Goal: Information Seeking & Learning: Learn about a topic

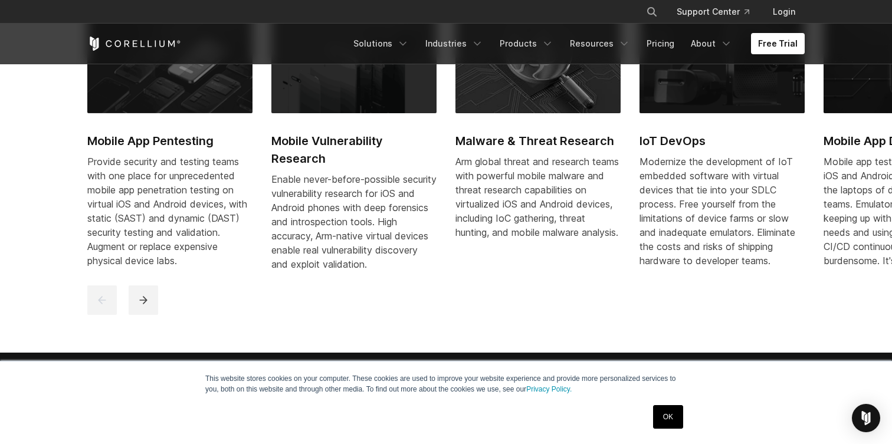
scroll to position [645, 0]
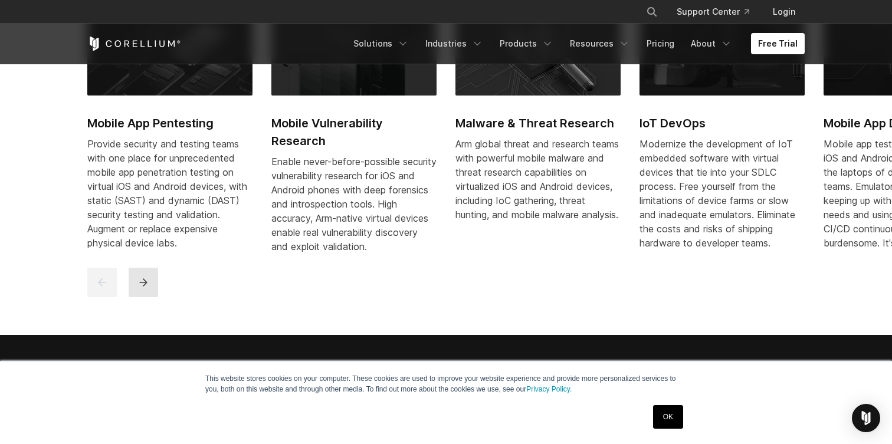
click at [148, 289] on icon "next" at bounding box center [144, 283] width 12 height 12
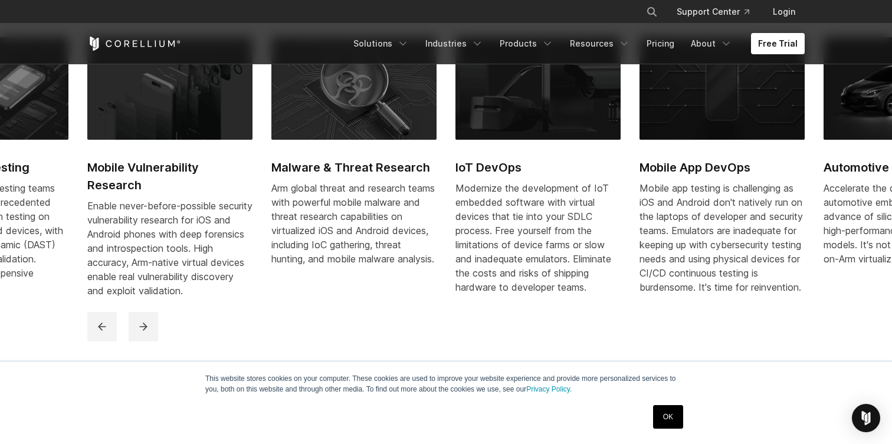
scroll to position [599, 0]
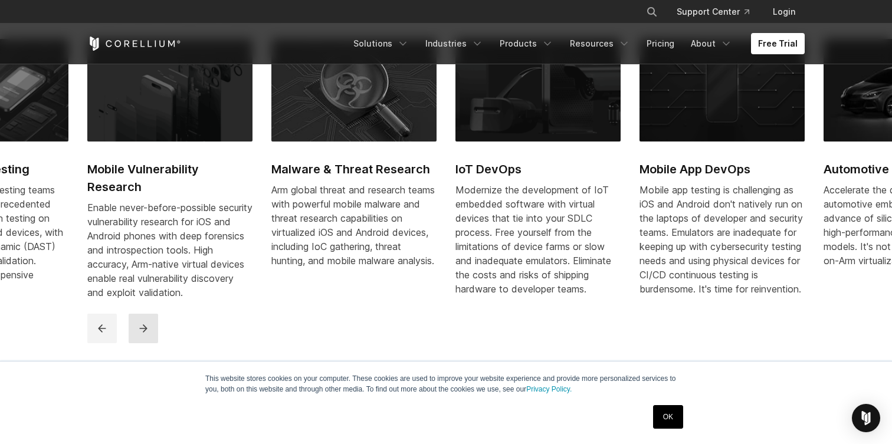
click at [146, 332] on icon "next" at bounding box center [143, 329] width 8 height 8
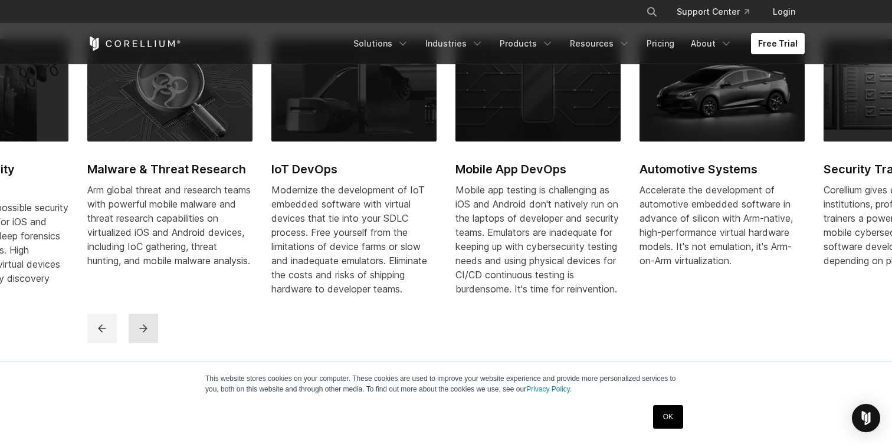
click at [146, 332] on icon "next" at bounding box center [143, 329] width 8 height 8
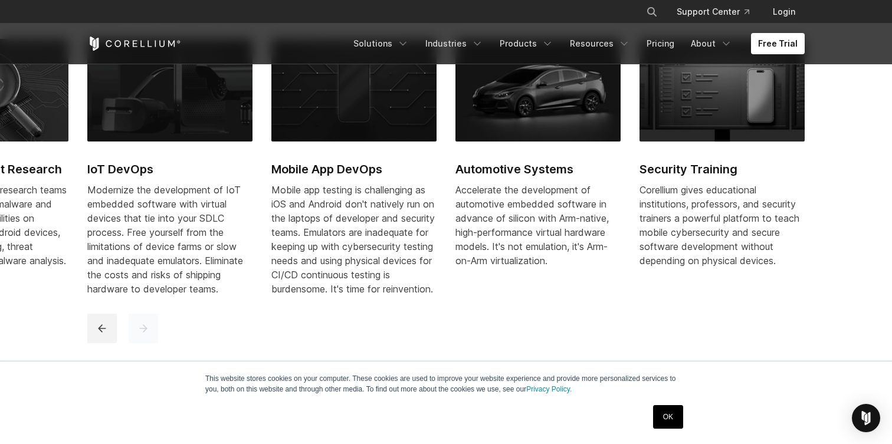
click at [146, 332] on icon "next" at bounding box center [143, 329] width 8 height 8
click at [107, 335] on icon "previous" at bounding box center [102, 329] width 12 height 12
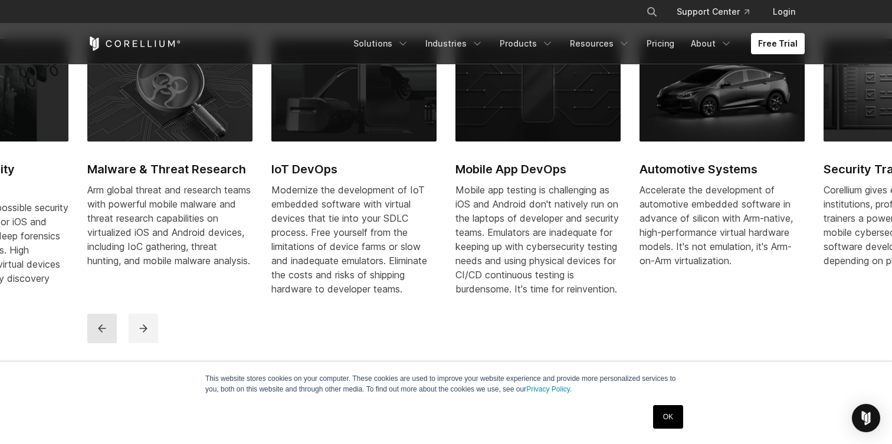
click at [107, 335] on icon "previous" at bounding box center [102, 329] width 12 height 12
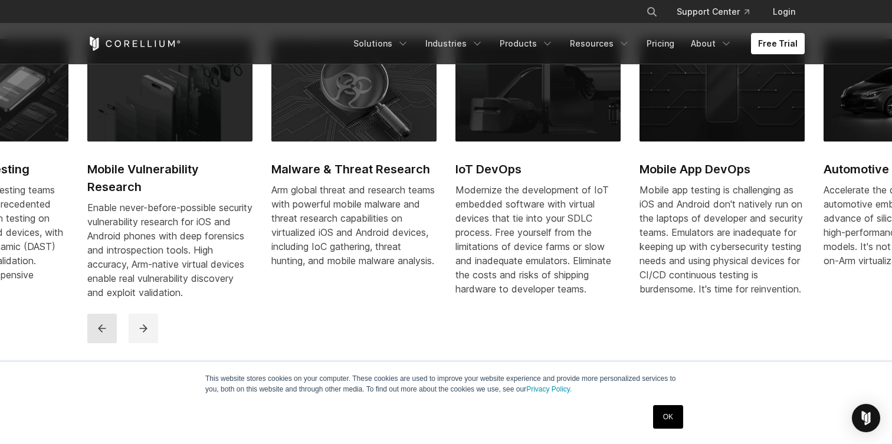
click at [107, 335] on icon "previous" at bounding box center [102, 329] width 12 height 12
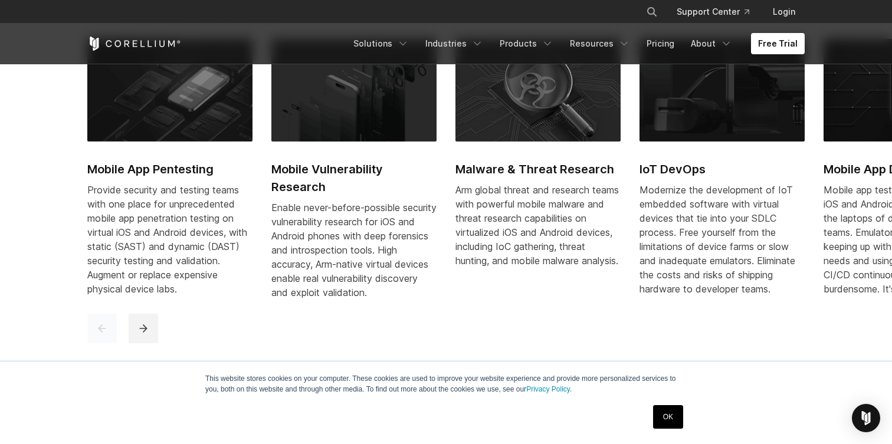
click at [107, 335] on icon "previous" at bounding box center [102, 329] width 12 height 12
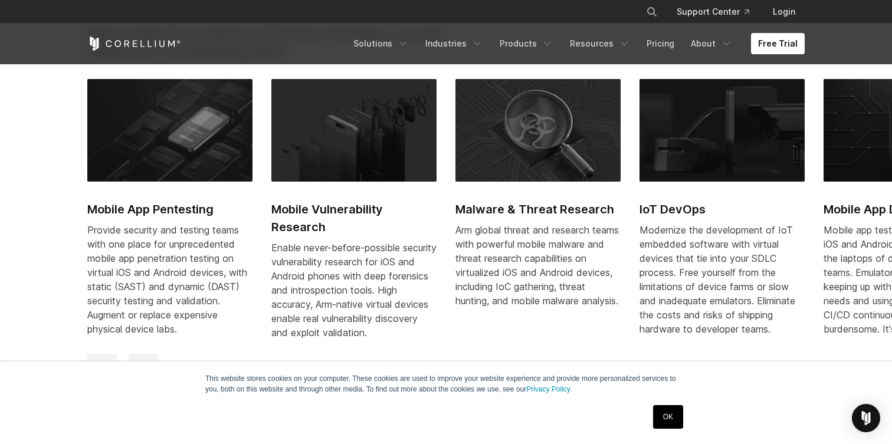
scroll to position [545, 0]
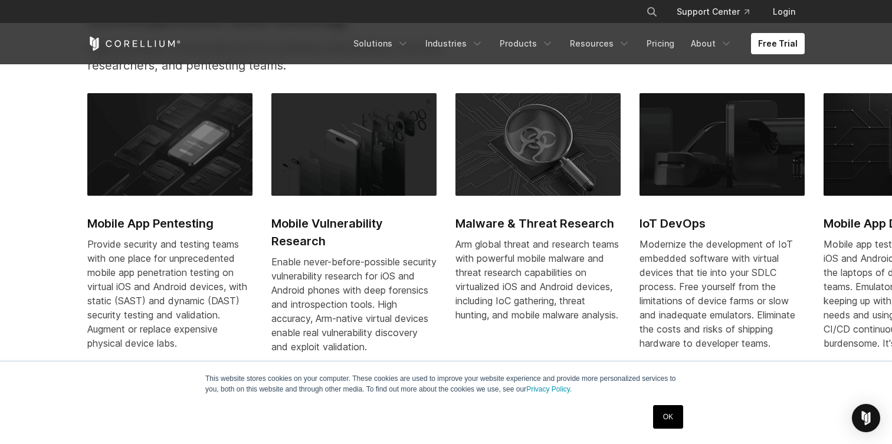
click at [176, 169] on img at bounding box center [169, 144] width 165 height 103
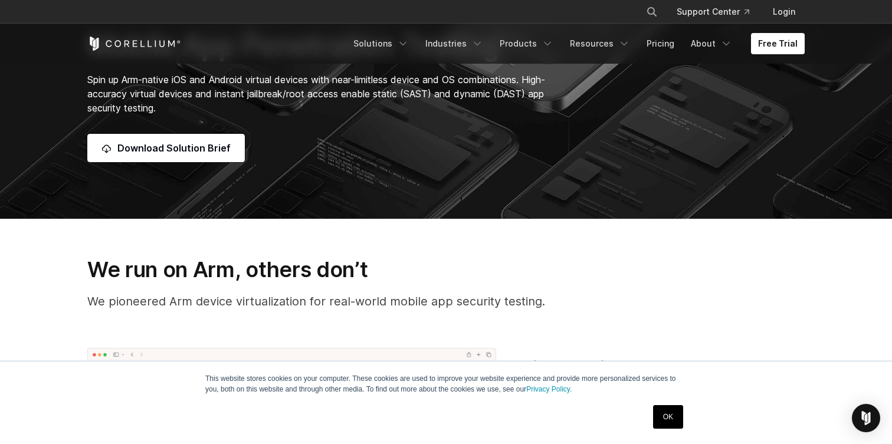
scroll to position [204, 0]
